Goal: Book appointment/travel/reservation

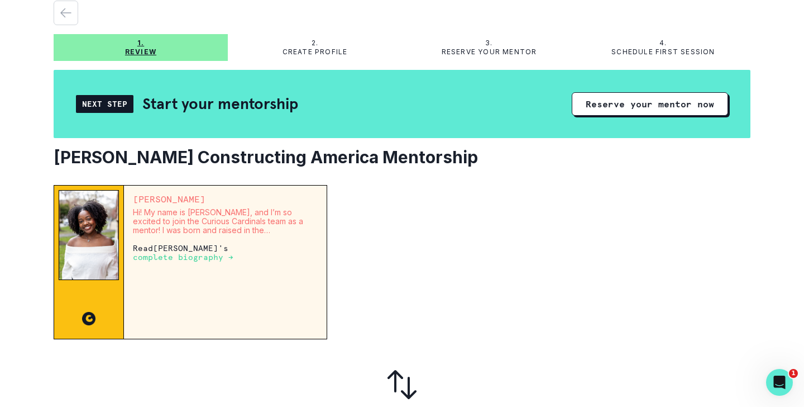
scroll to position [44, 0]
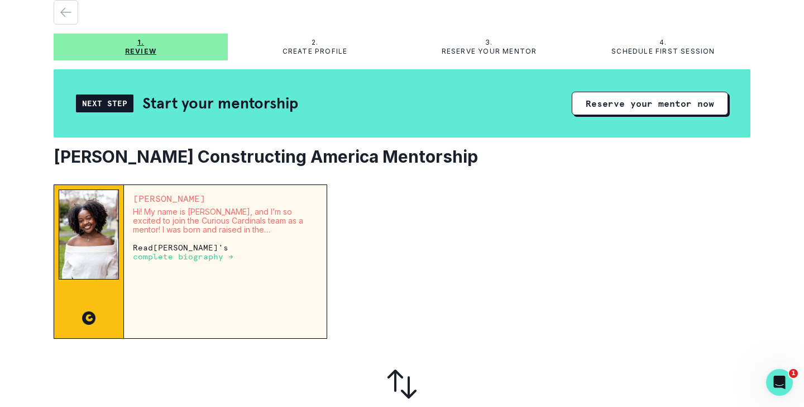
click at [192, 259] on p "complete biography →" at bounding box center [183, 256] width 101 height 9
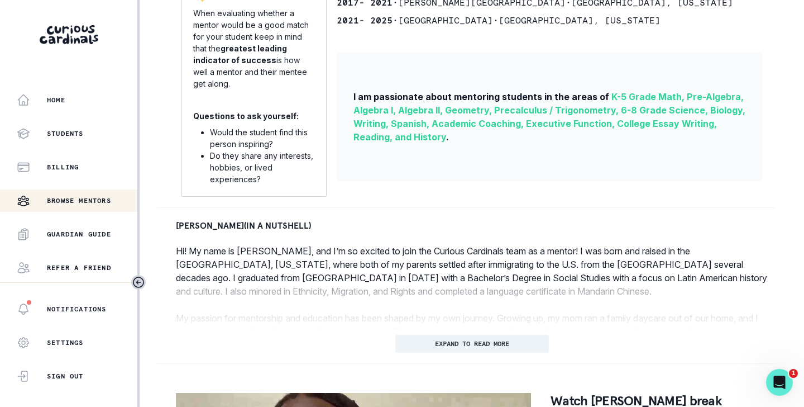
scroll to position [343, 0]
click at [454, 344] on p "EXPAND TO READ MORE" at bounding box center [472, 343] width 74 height 8
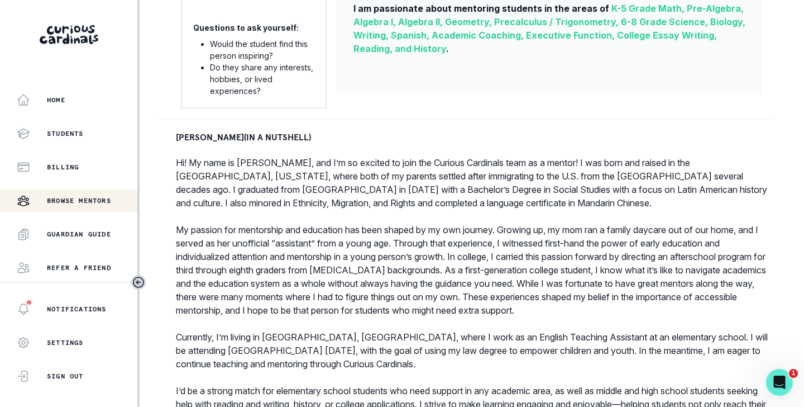
scroll to position [355, 0]
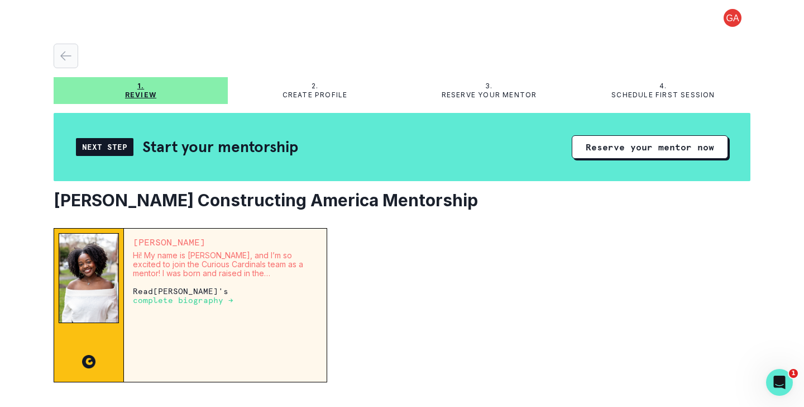
click at [61, 50] on icon "button" at bounding box center [65, 55] width 13 height 13
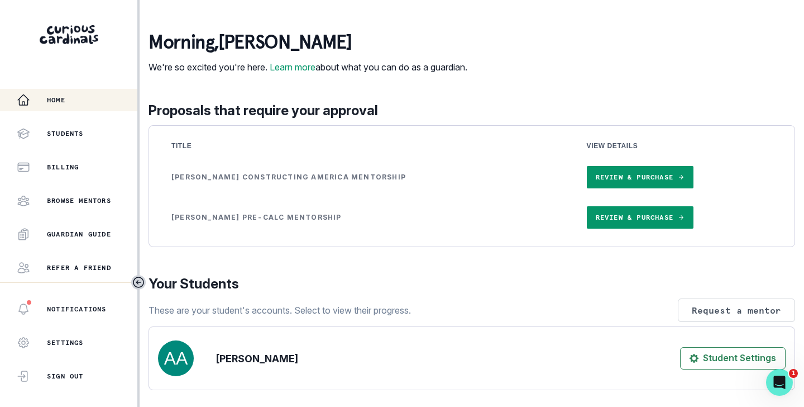
click at [611, 228] on link "Review & Purchase" at bounding box center [640, 217] width 107 height 22
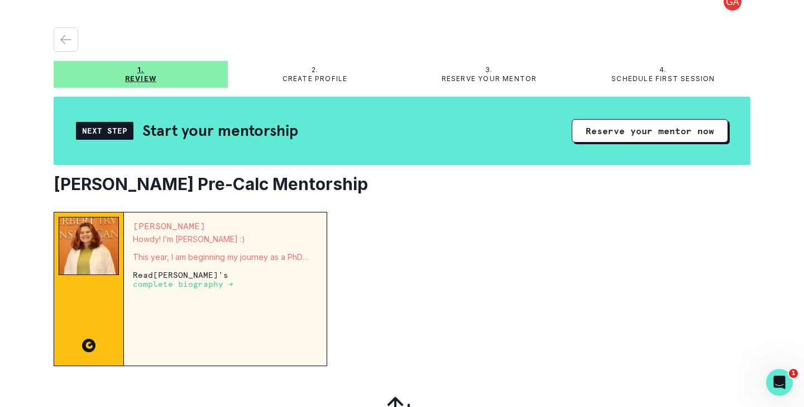
scroll to position [21, 0]
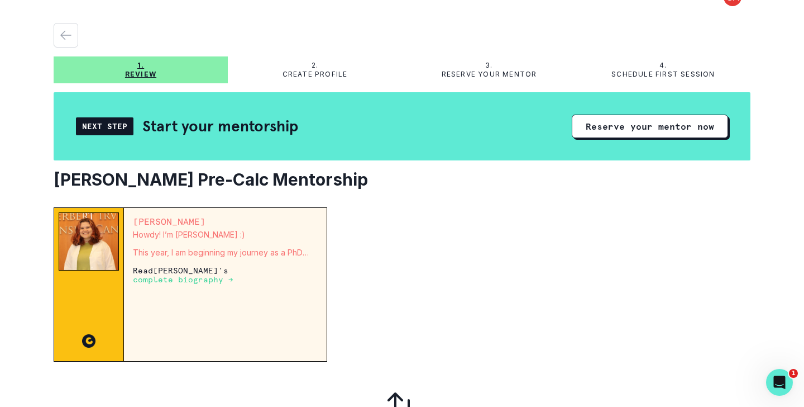
click at [194, 280] on p "complete biography →" at bounding box center [183, 279] width 101 height 9
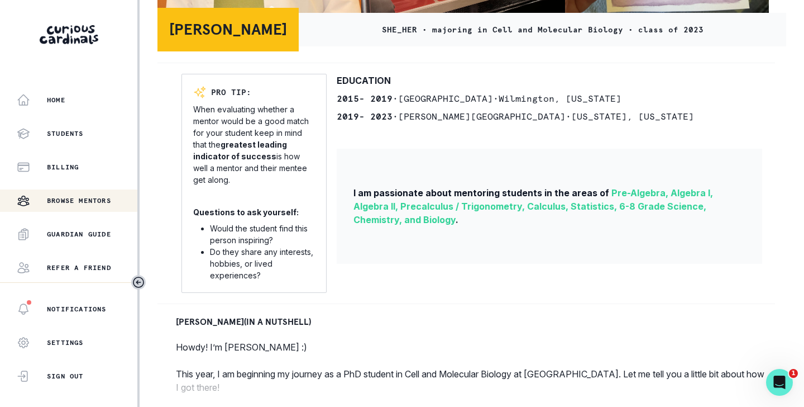
scroll to position [251, 0]
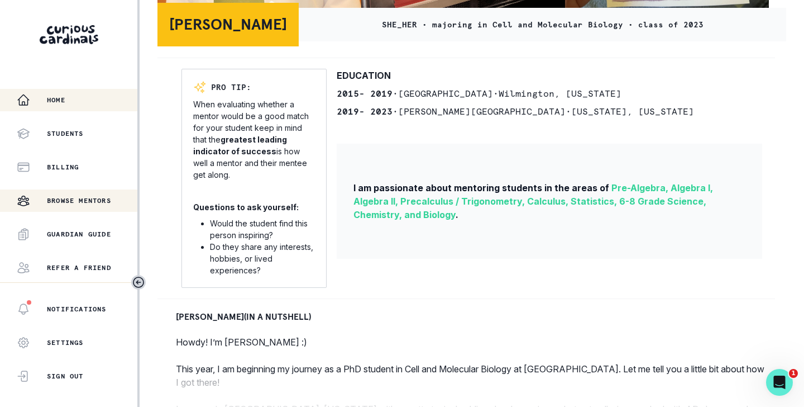
click at [55, 100] on p "Home" at bounding box center [56, 100] width 18 height 9
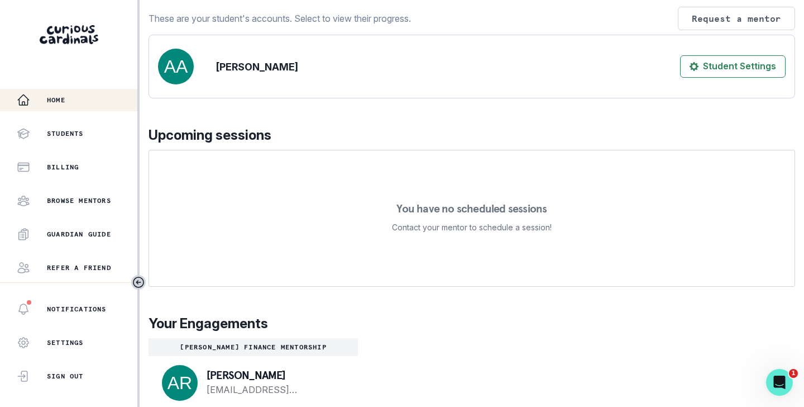
scroll to position [356, 0]
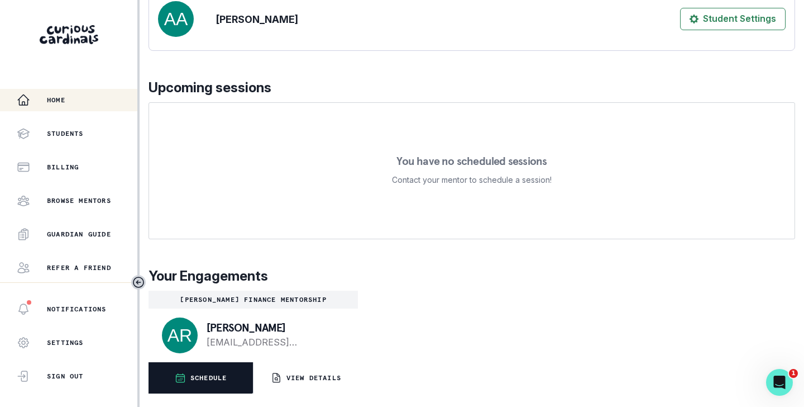
click at [207, 372] on button "SCHEDULE" at bounding box center [201, 377] width 104 height 31
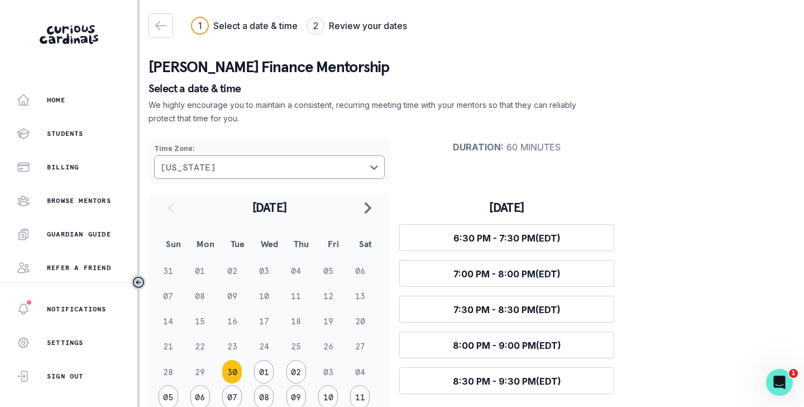
scroll to position [39, 0]
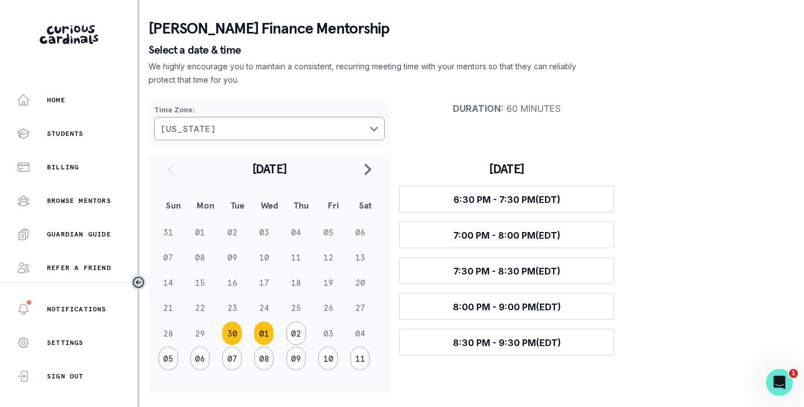
click at [265, 331] on button "01" at bounding box center [264, 332] width 20 height 23
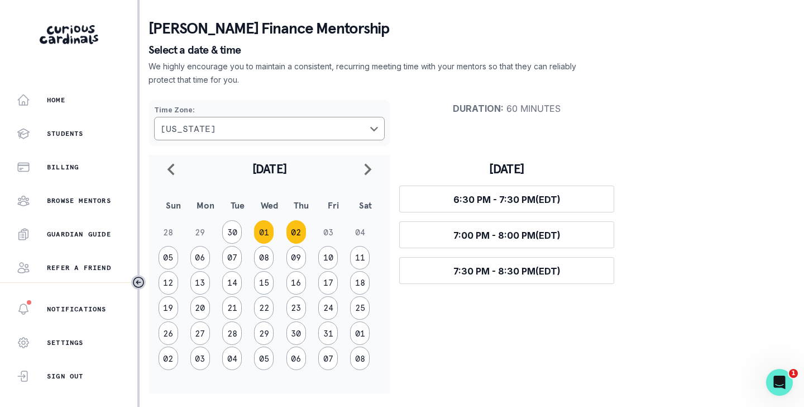
click at [304, 230] on button "02" at bounding box center [297, 231] width 20 height 23
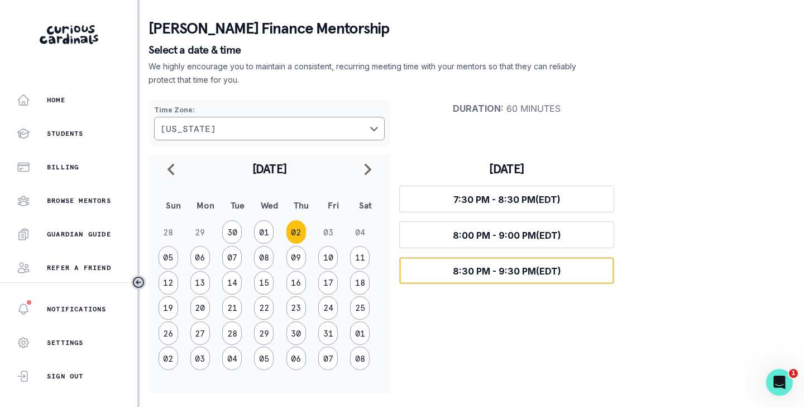
click at [511, 264] on button "Select time 8:30 PM - 9:30 PM (EDT)" at bounding box center [506, 270] width 215 height 27
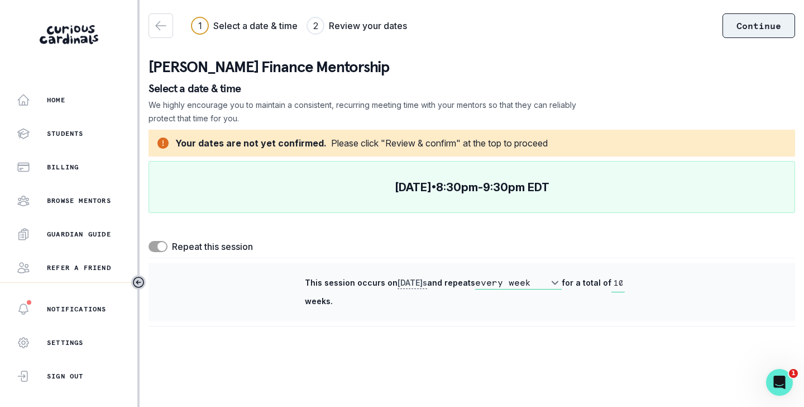
click at [764, 27] on button "Continue" at bounding box center [759, 25] width 73 height 25
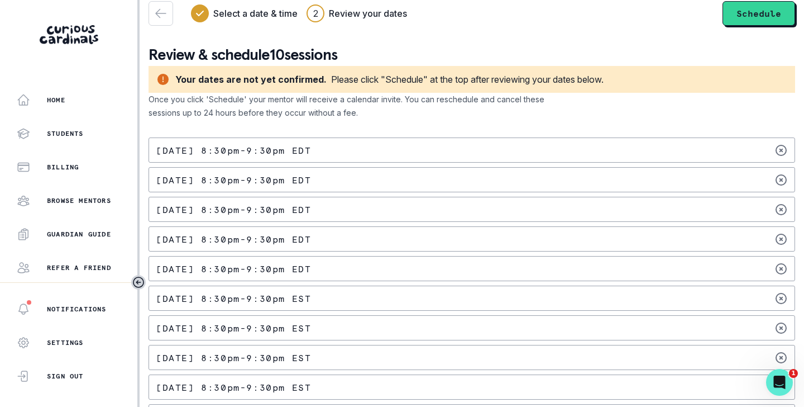
scroll to position [14, 0]
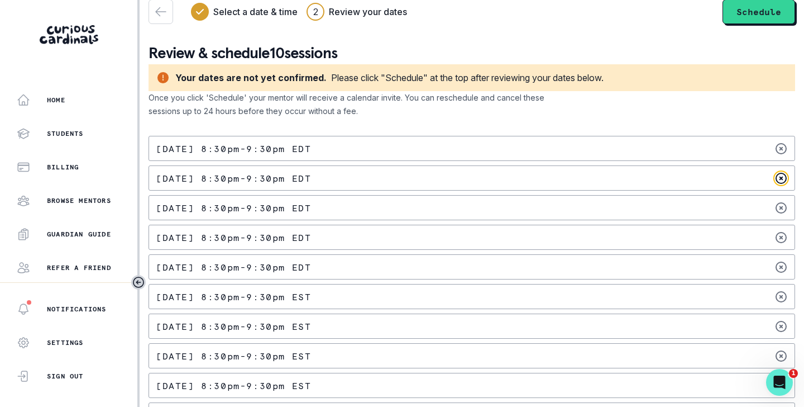
click at [781, 178] on icon at bounding box center [781, 178] width 10 height 10
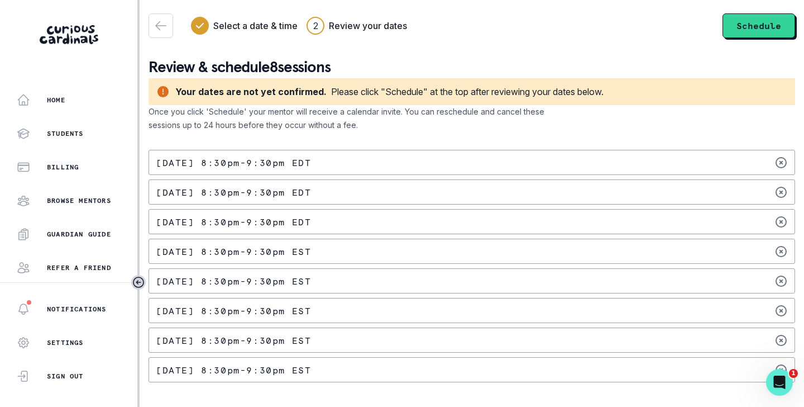
scroll to position [0, 0]
click at [784, 192] on icon at bounding box center [781, 191] width 13 height 13
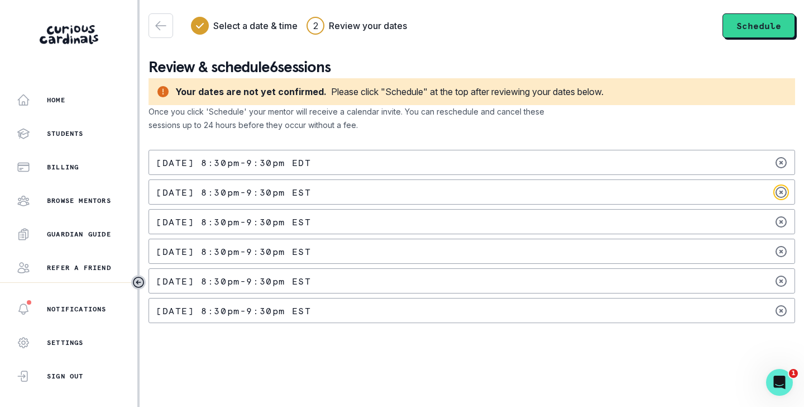
click at [784, 192] on icon at bounding box center [781, 191] width 13 height 13
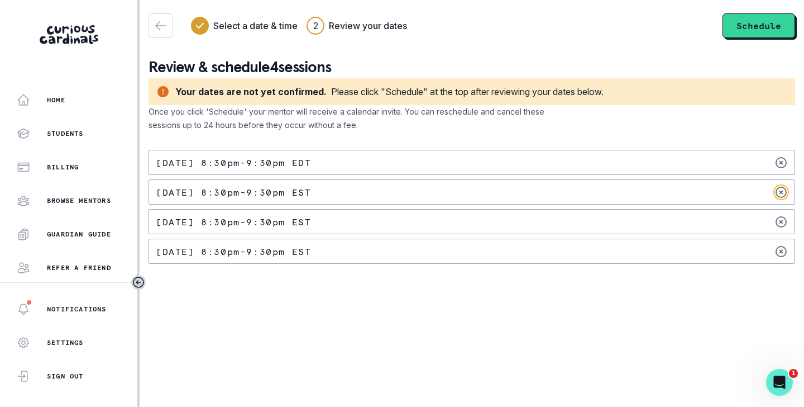
click at [784, 192] on icon at bounding box center [781, 191] width 13 height 13
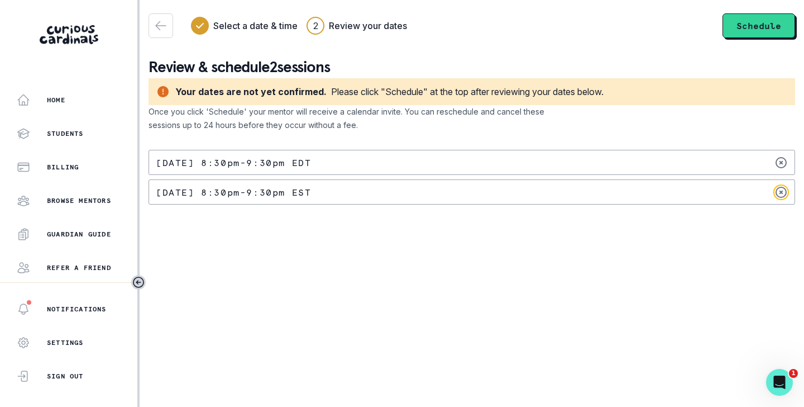
click at [784, 192] on icon at bounding box center [781, 191] width 13 height 13
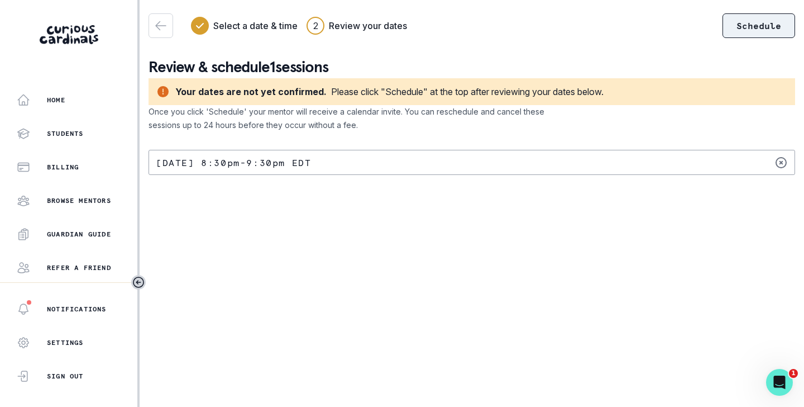
click at [761, 29] on button "Schedule" at bounding box center [759, 25] width 73 height 25
